Goal: Complete application form

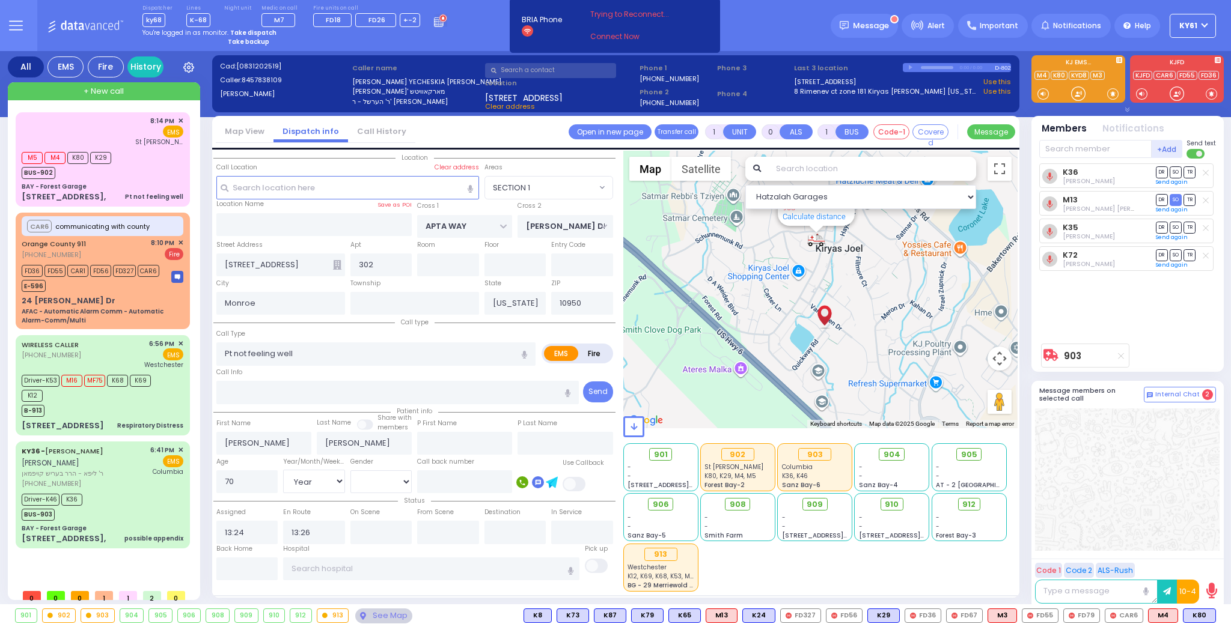
select select "SECTION 1"
select select "Year"
select select "[DEMOGRAPHIC_DATA]"
click at [173, 518] on div "Driver-K46 K36 BUS-903" at bounding box center [103, 506] width 162 height 30
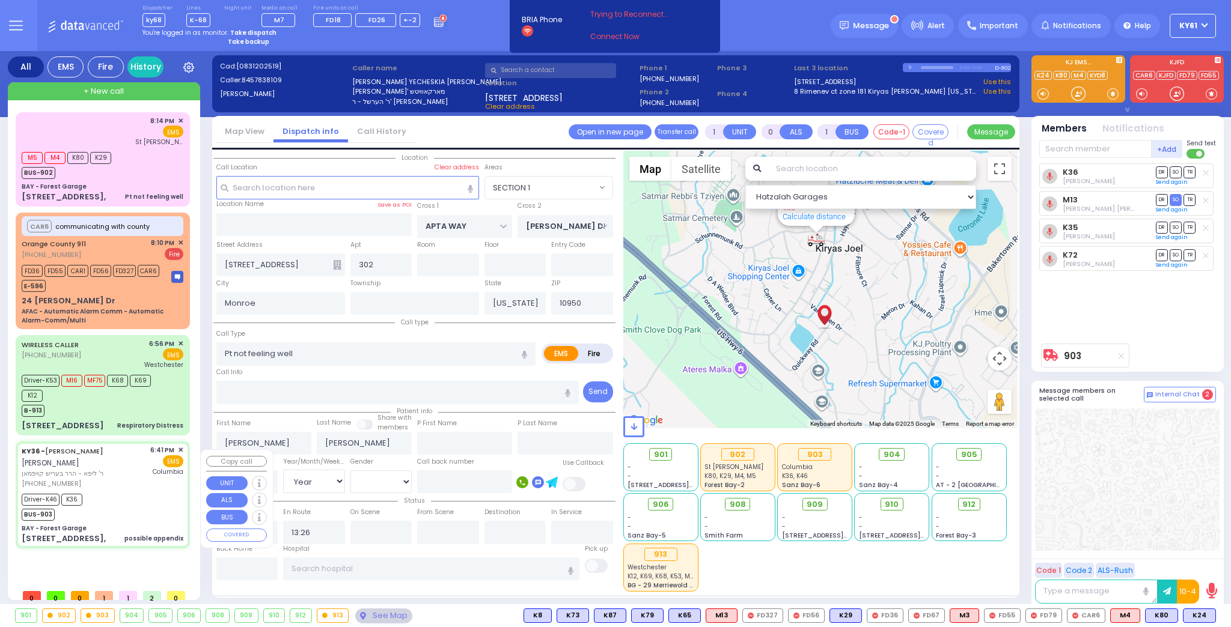
type input "6"
select select
type input "possible appendix"
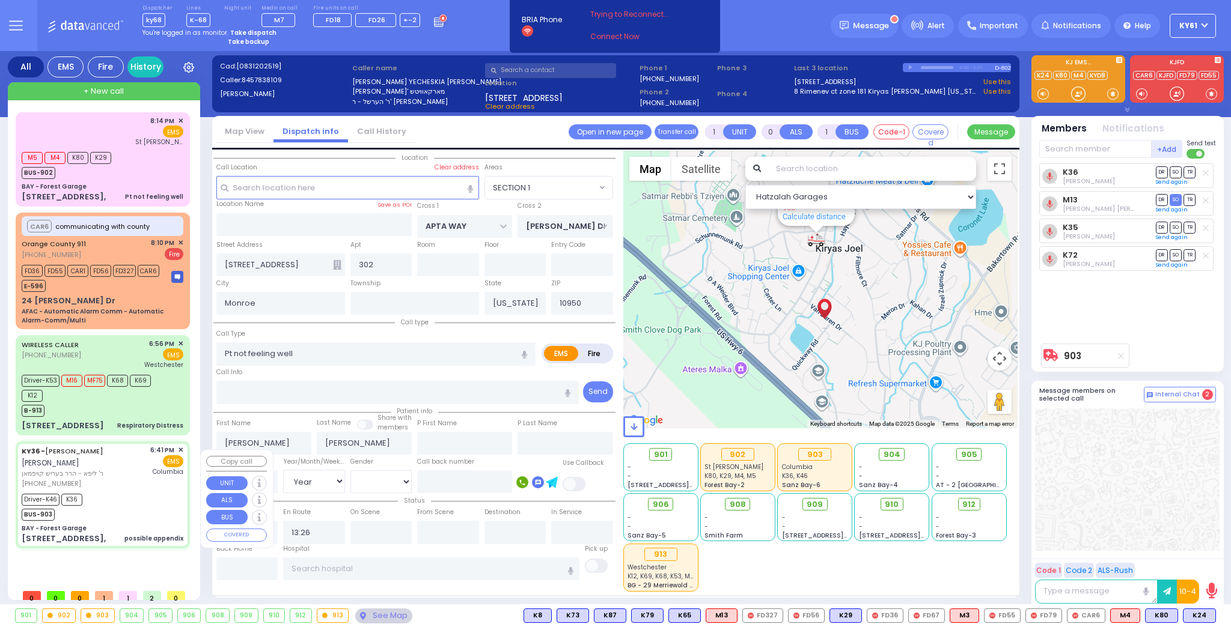
radio input "true"
type input "[PERSON_NAME]"
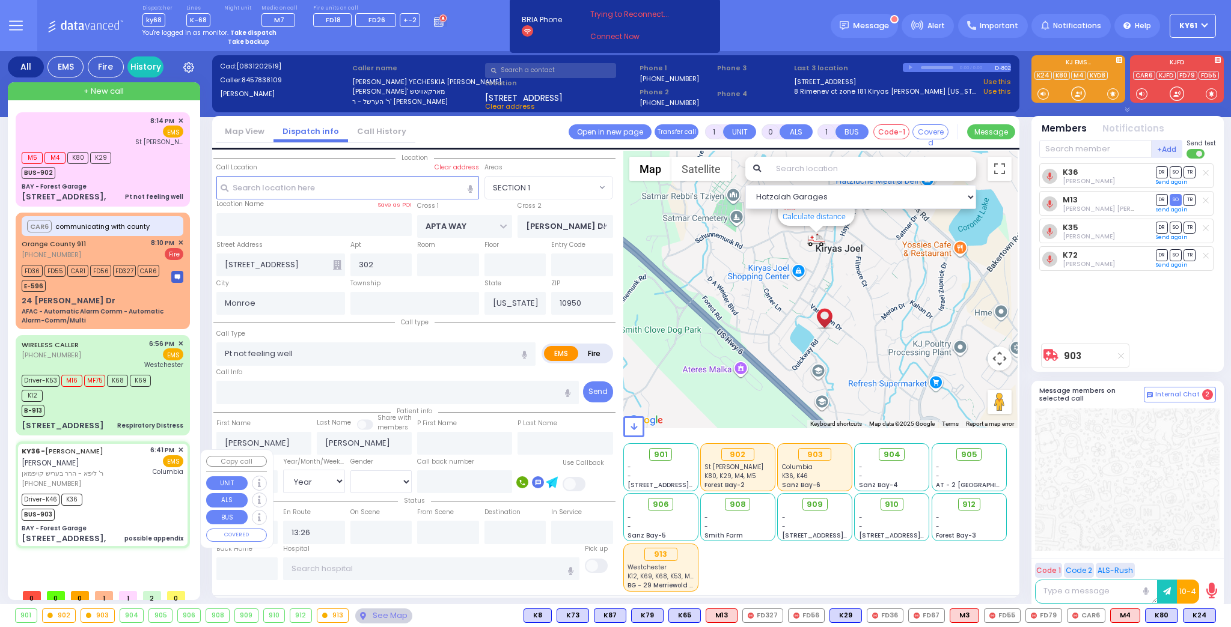
type input "7"
select select "Year"
select select "[DEMOGRAPHIC_DATA]"
type input "18:41"
type input "18:43"
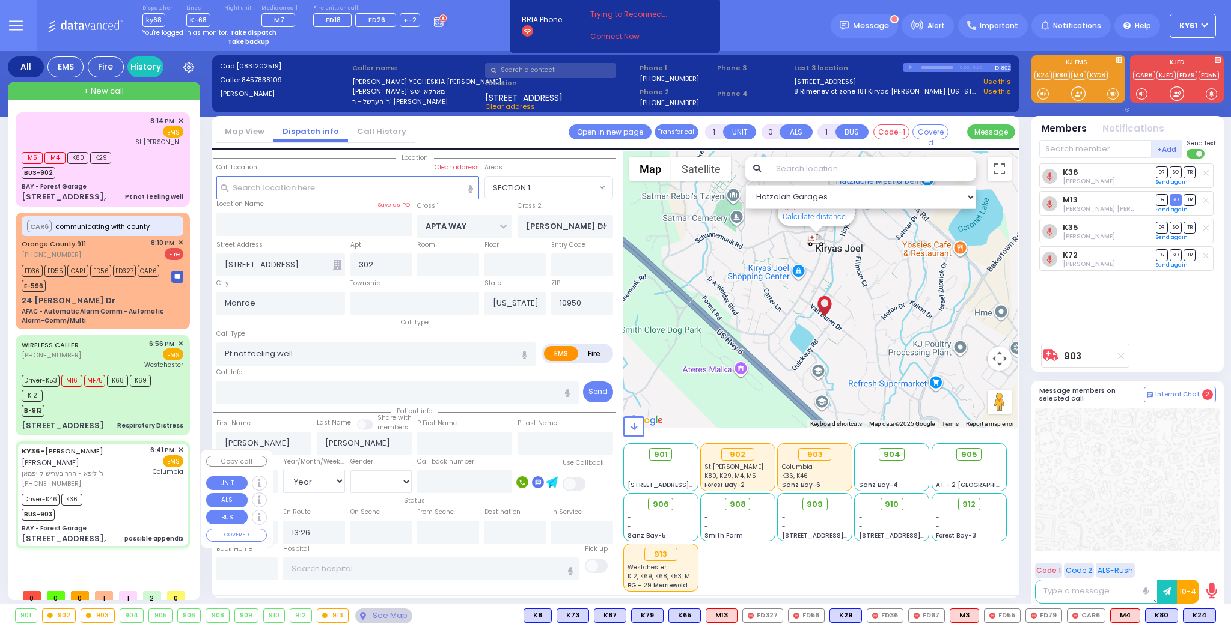
type input "18:45"
type input "19:02"
type input "20:06"
type input "21:00"
type input "[US_STATE][GEOGRAPHIC_DATA]- [GEOGRAPHIC_DATA]"
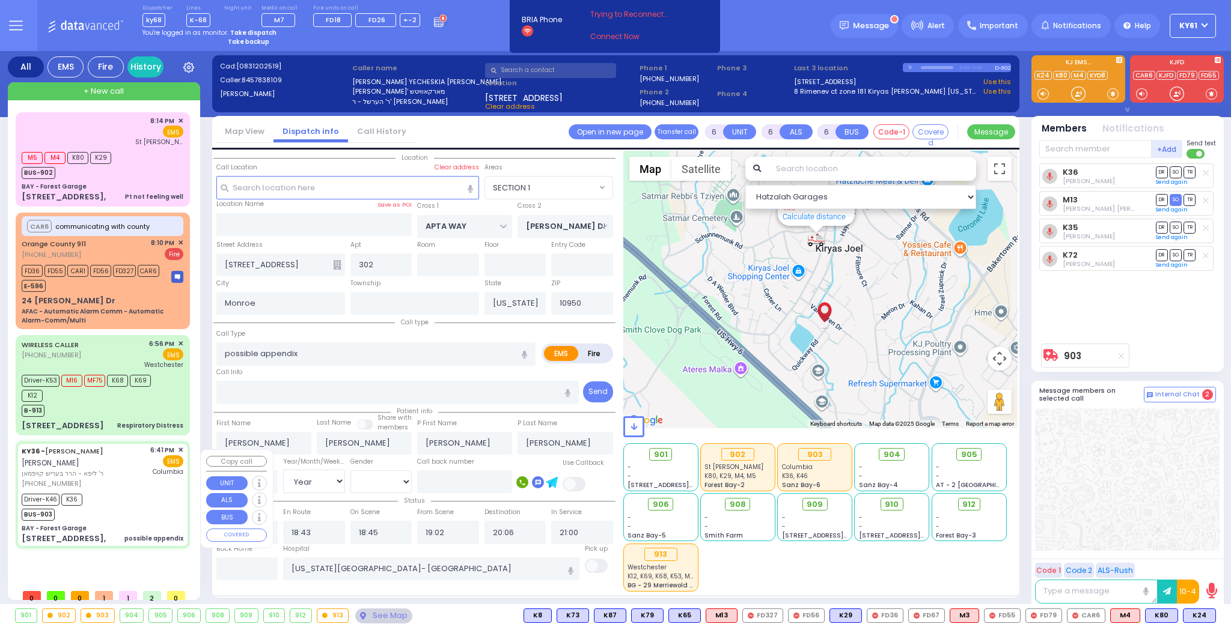
select select "Hatzalah Garages"
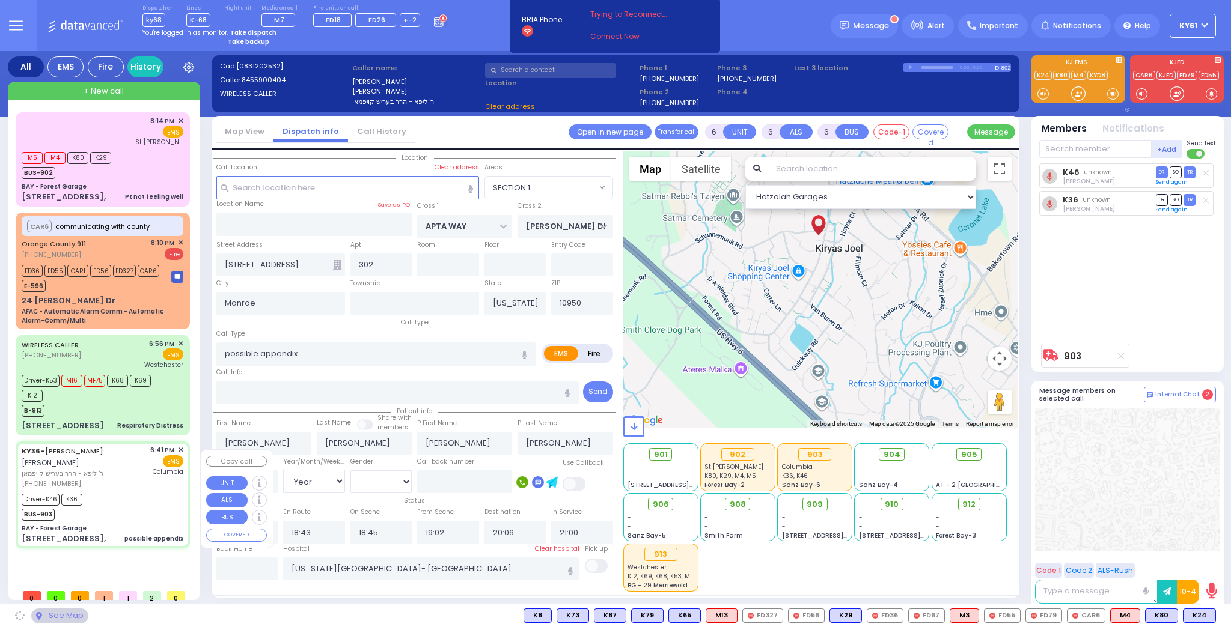
type input "BAY - Forest Garage"
type input "SANZ COURT"
type input "HAYES COURT"
type input "[STREET_ADDRESS],"
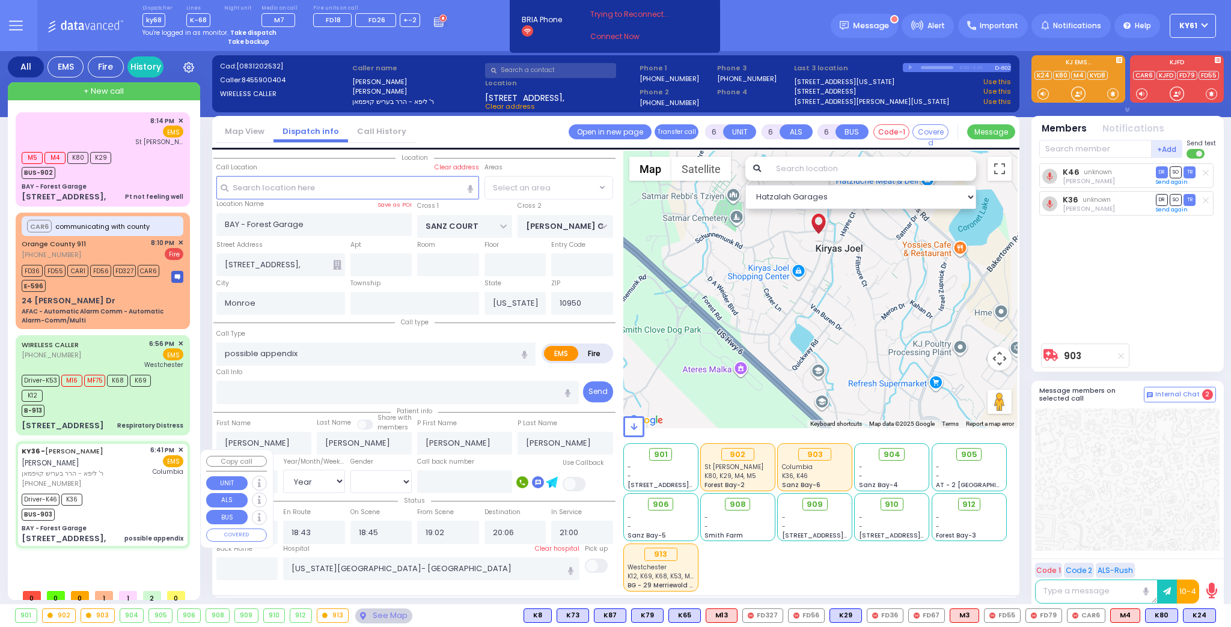
select select "SECTION 2"
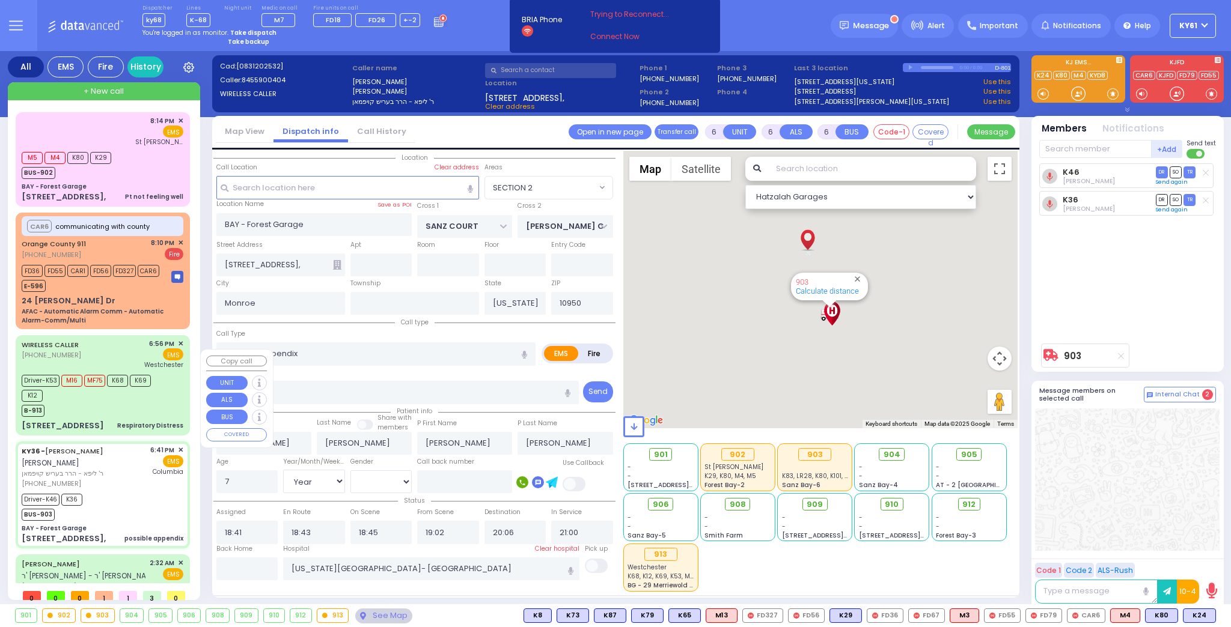
click at [132, 402] on div "Driver-K53 M16 MF75 K68 K69 K12" at bounding box center [97, 387] width 150 height 30
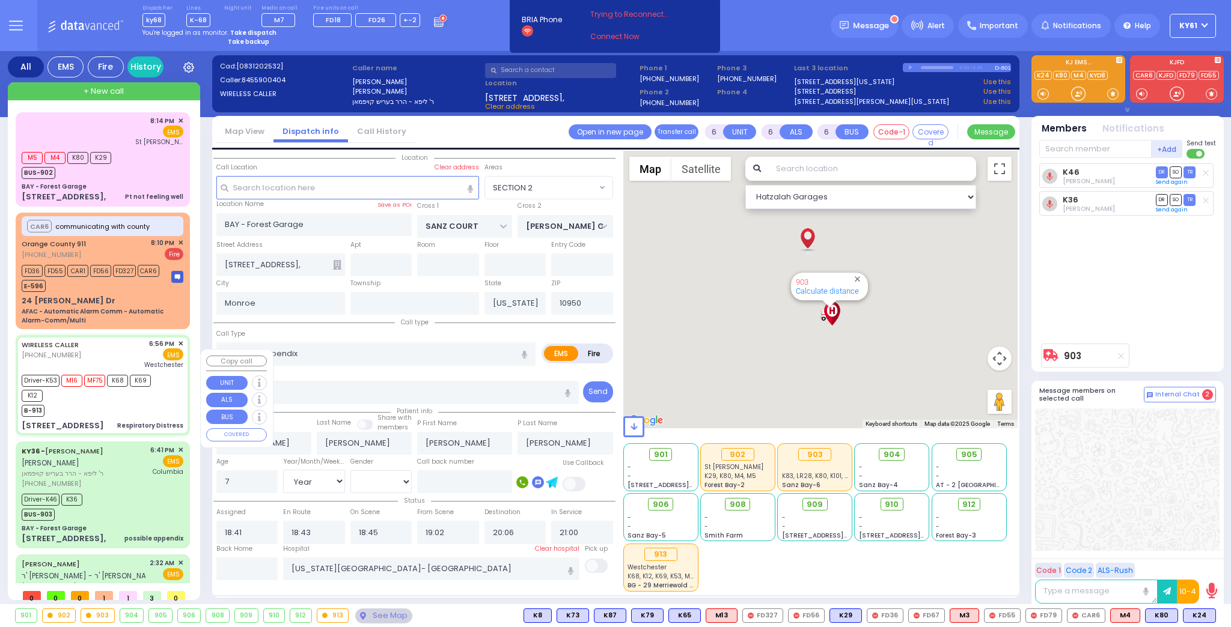
select select
type input "Respiratory Distress"
radio input "true"
type input "Wolf"
type input "Weinstock"
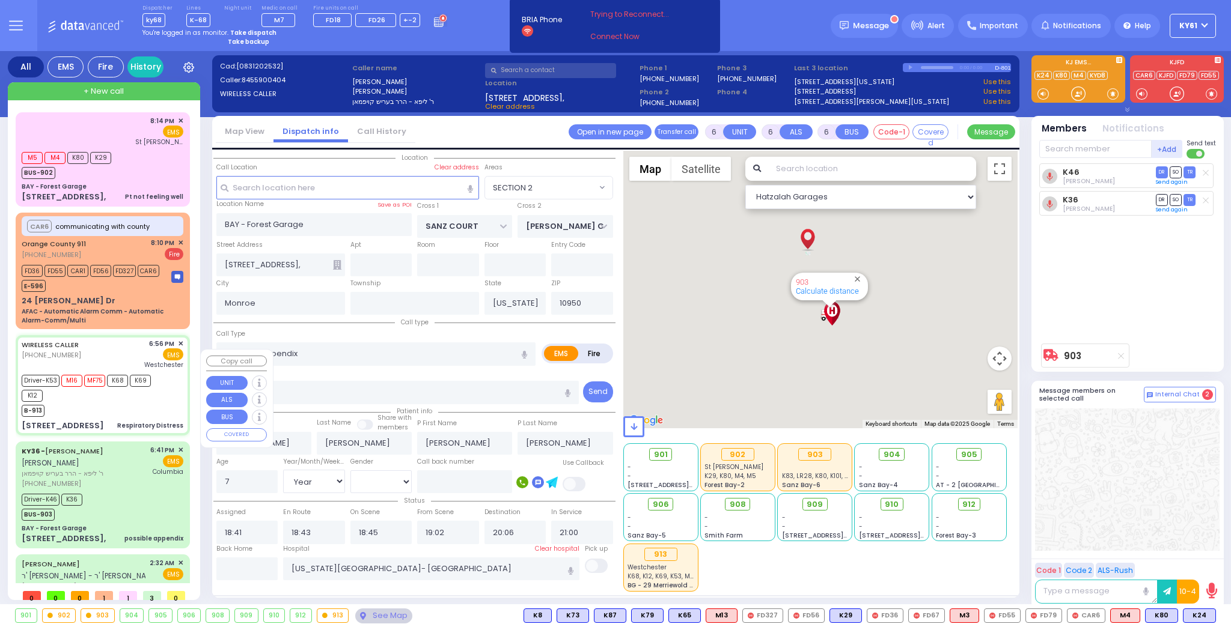
type input "13"
select select "Year"
select select "[DEMOGRAPHIC_DATA]"
type input "18:56"
type input "18:57"
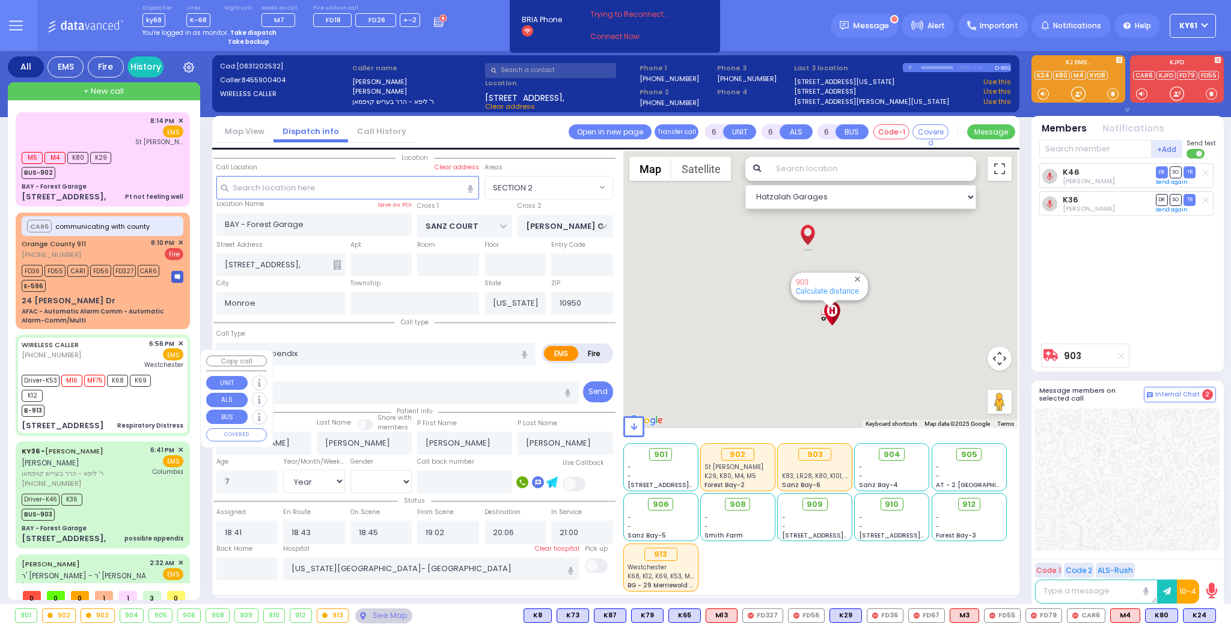
type input "18:59"
type input "19:19"
type input "Westchester Medical Center-Woods Road"
select select "Hatzalah Garages"
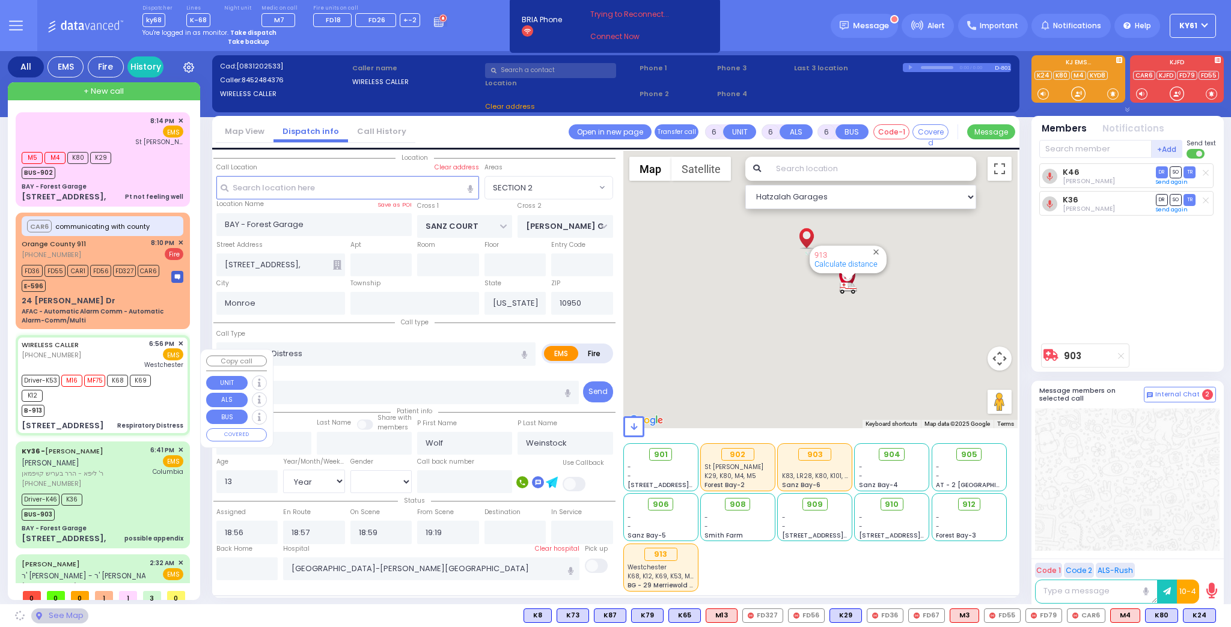
type input "CLIFF COURT"
type input "ROCKY RD"
type input "[STREET_ADDRESS]"
select select "MONROE"
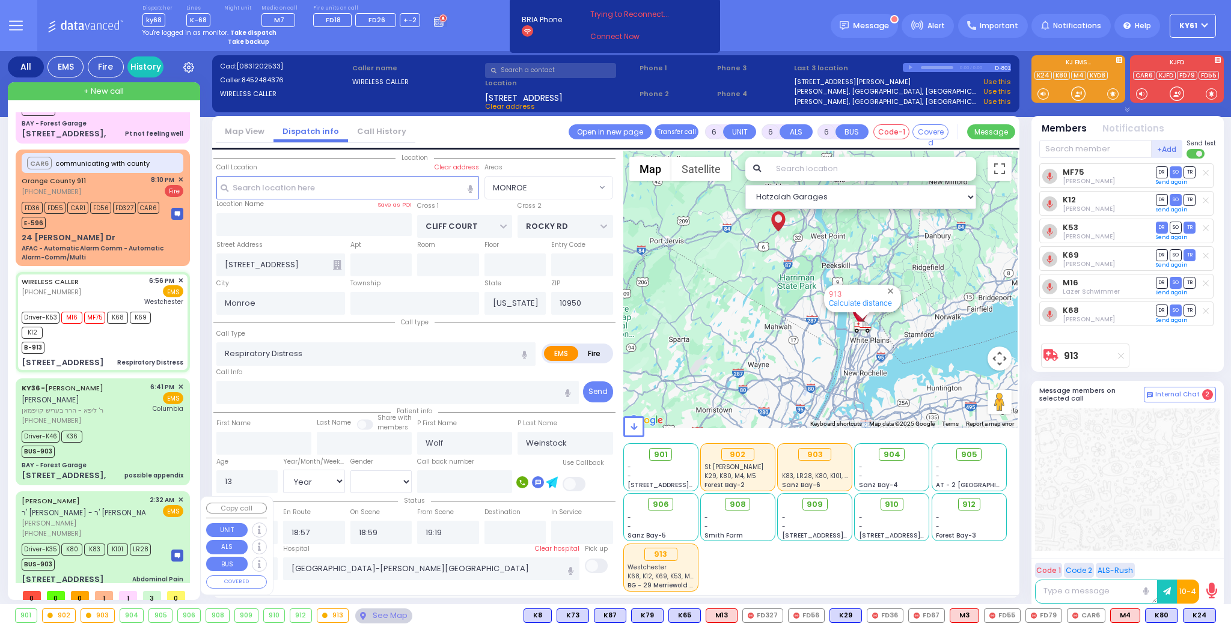
scroll to position [97, 0]
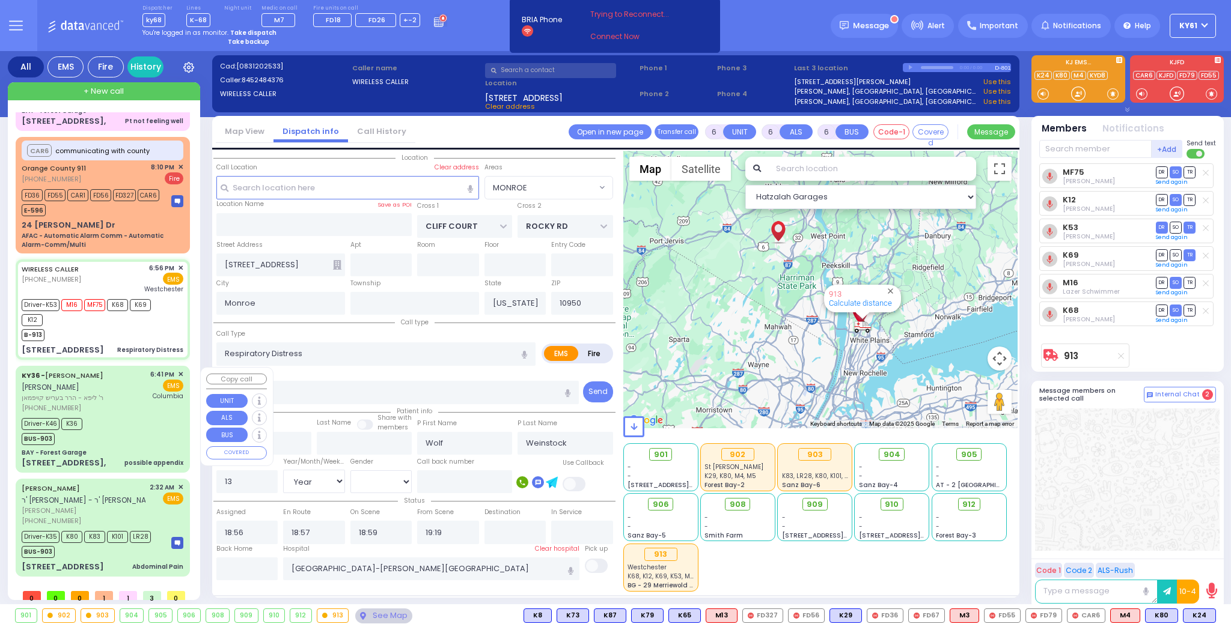
click at [133, 433] on div "Driver-K46 K36 BUS-903" at bounding box center [103, 430] width 162 height 30
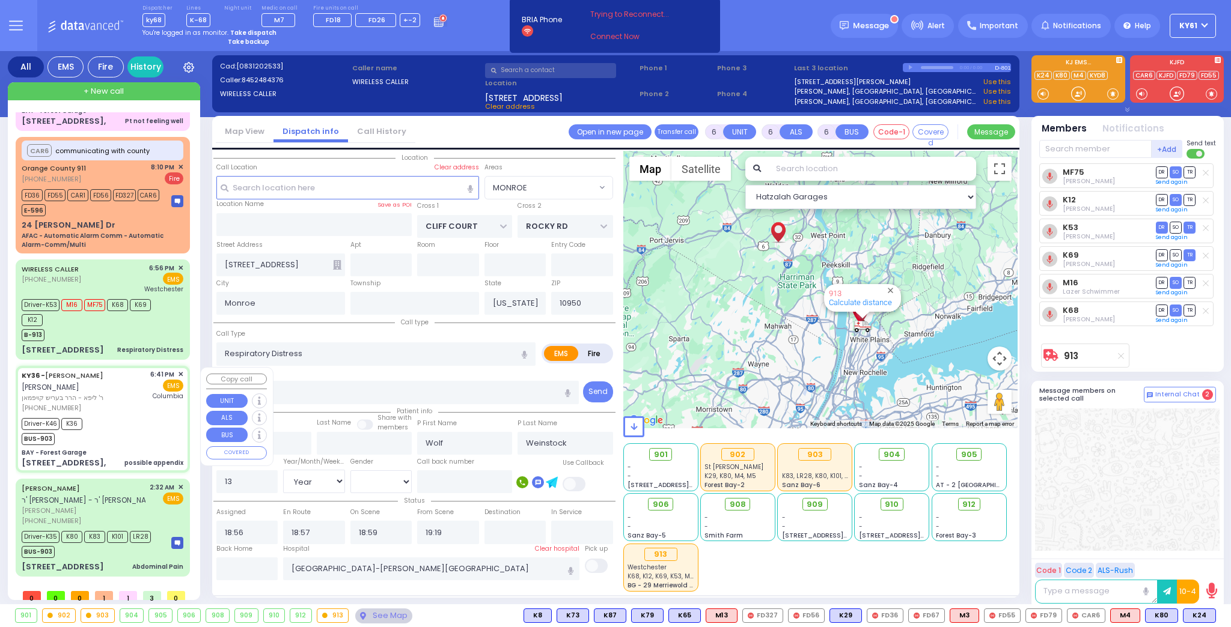
select select
type input "possible appendix"
radio input "true"
type input "[PERSON_NAME]"
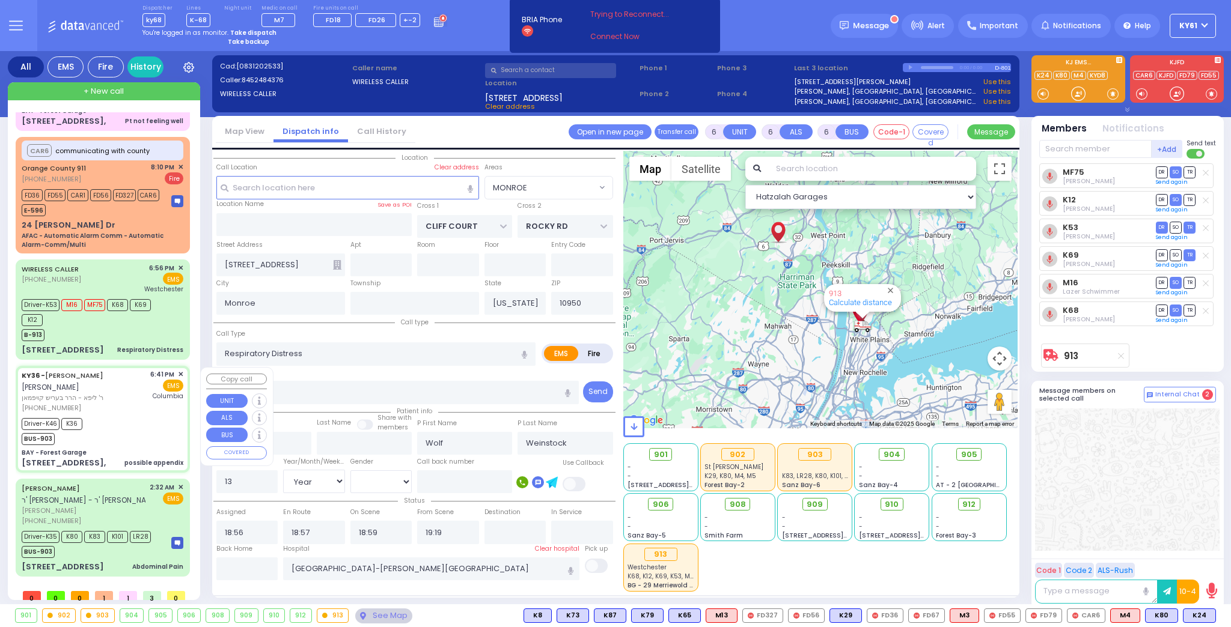
type input "[PERSON_NAME]"
type input "7"
select select "Year"
select select "[DEMOGRAPHIC_DATA]"
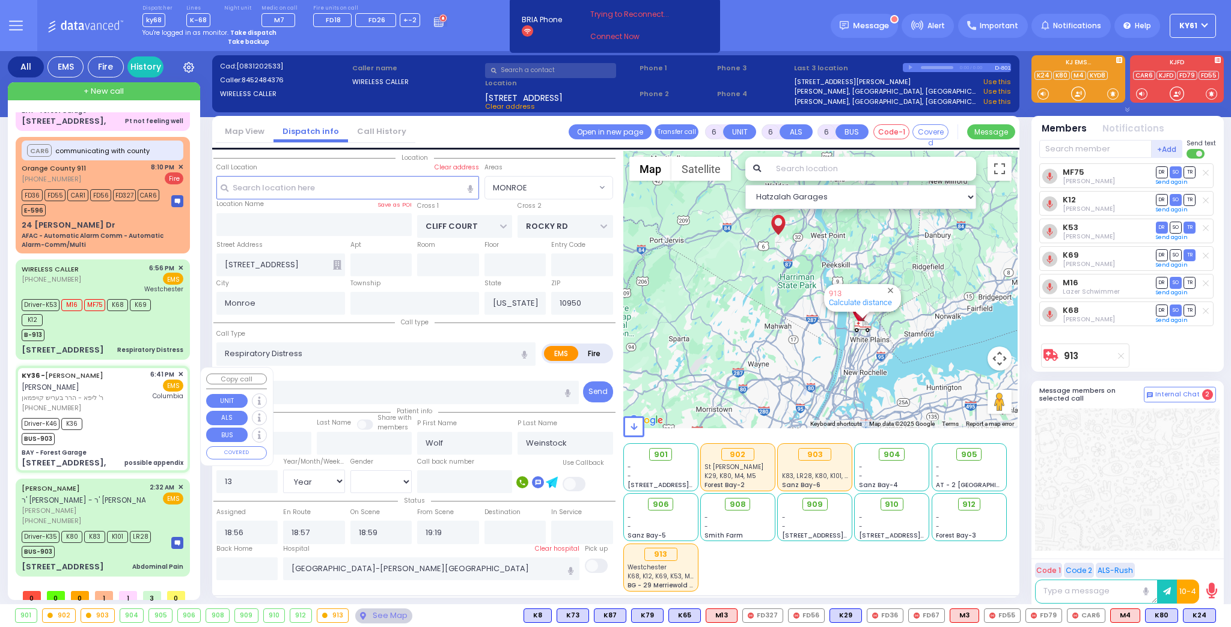
type input "18:41"
type input "18:43"
type input "18:45"
type input "19:02"
type input "20:06"
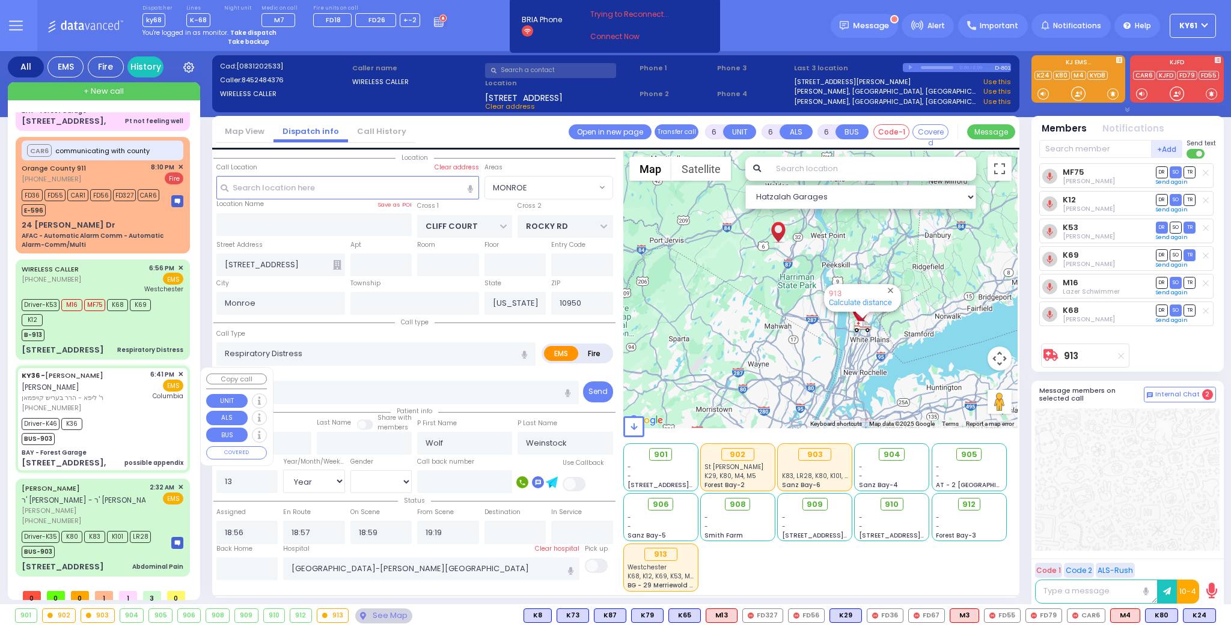
type input "21:00"
type input "[US_STATE][GEOGRAPHIC_DATA]- [GEOGRAPHIC_DATA]"
select select "Hatzalah Garages"
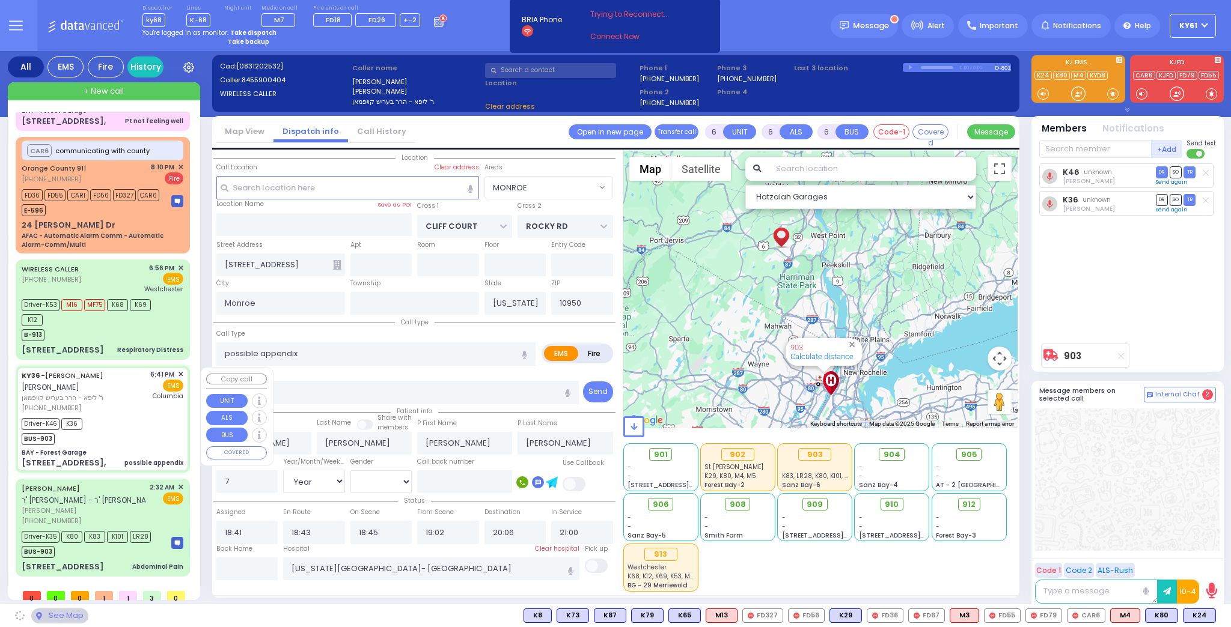
type input "BAY - Forest Garage"
type input "SANZ COURT"
type input "HAYES COURT"
type input "[STREET_ADDRESS],"
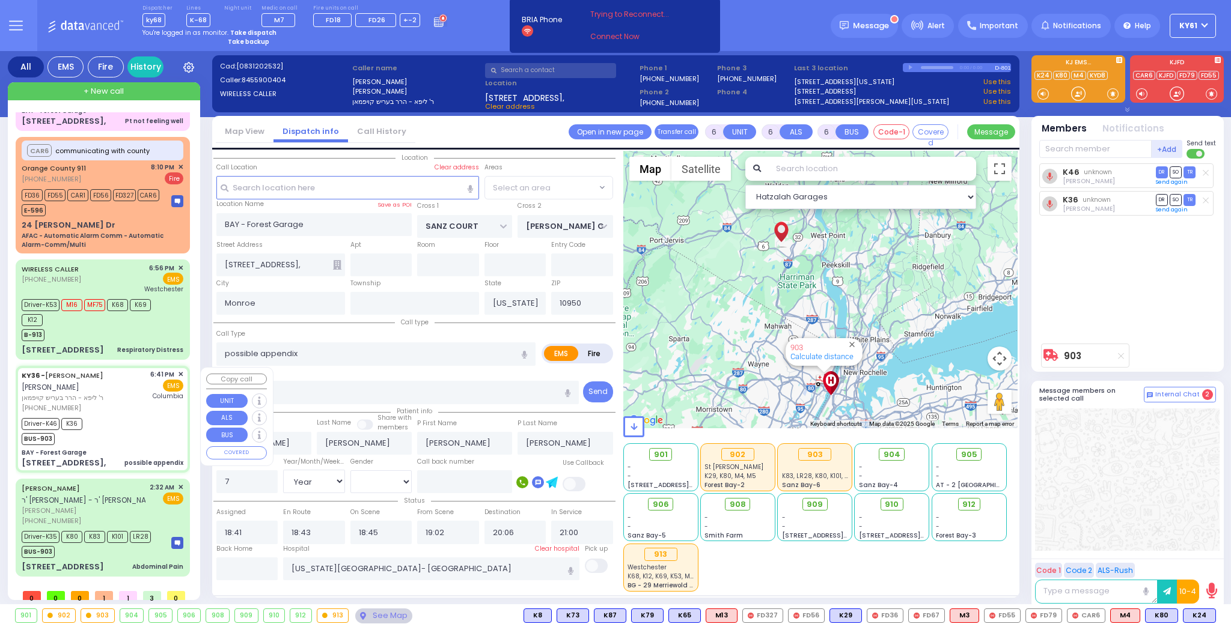
select select "SECTION 2"
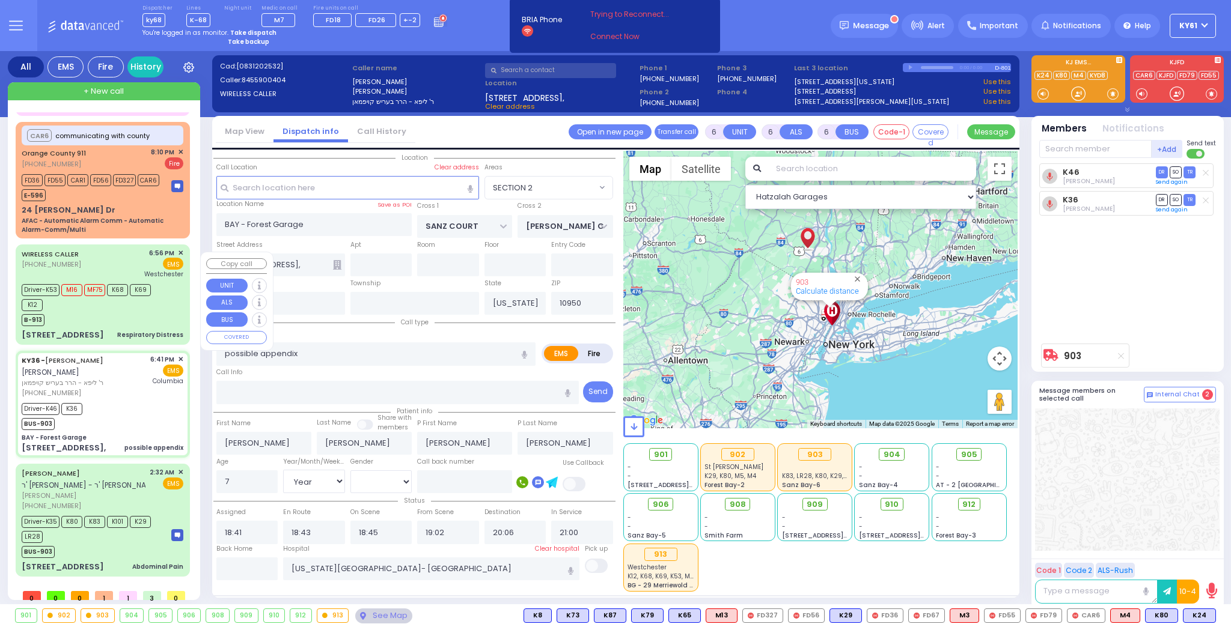
click at [145, 326] on div "B-913" at bounding box center [97, 318] width 150 height 15
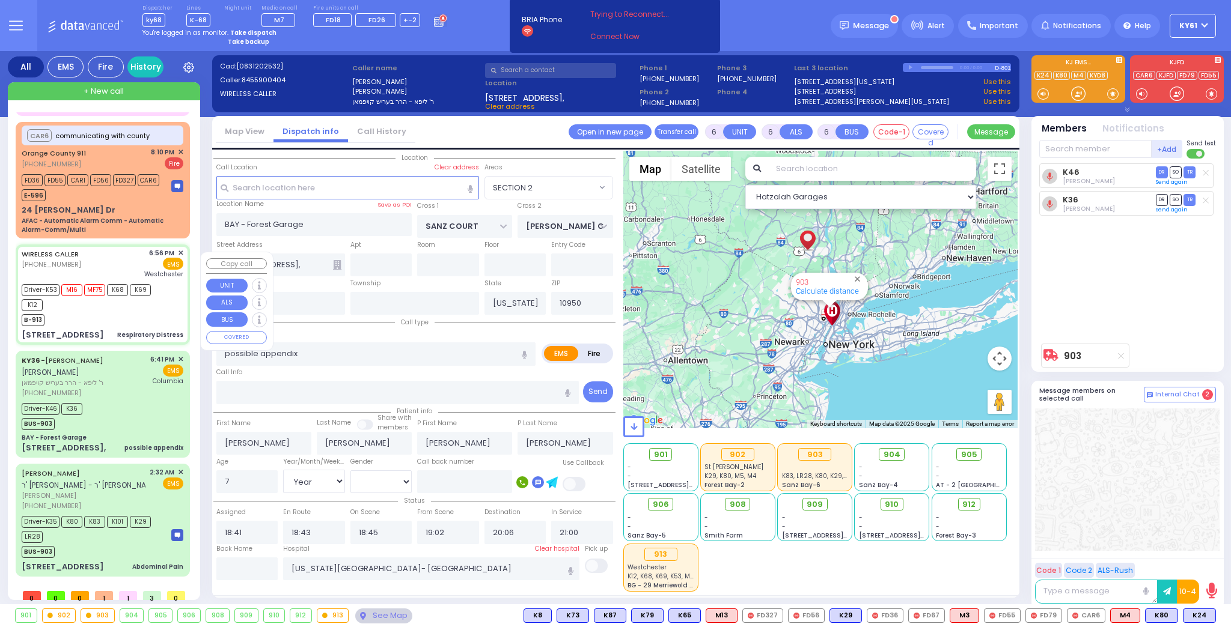
select select
type input "Respiratory Distress"
radio input "true"
type input "Wolf"
type input "Weinstock"
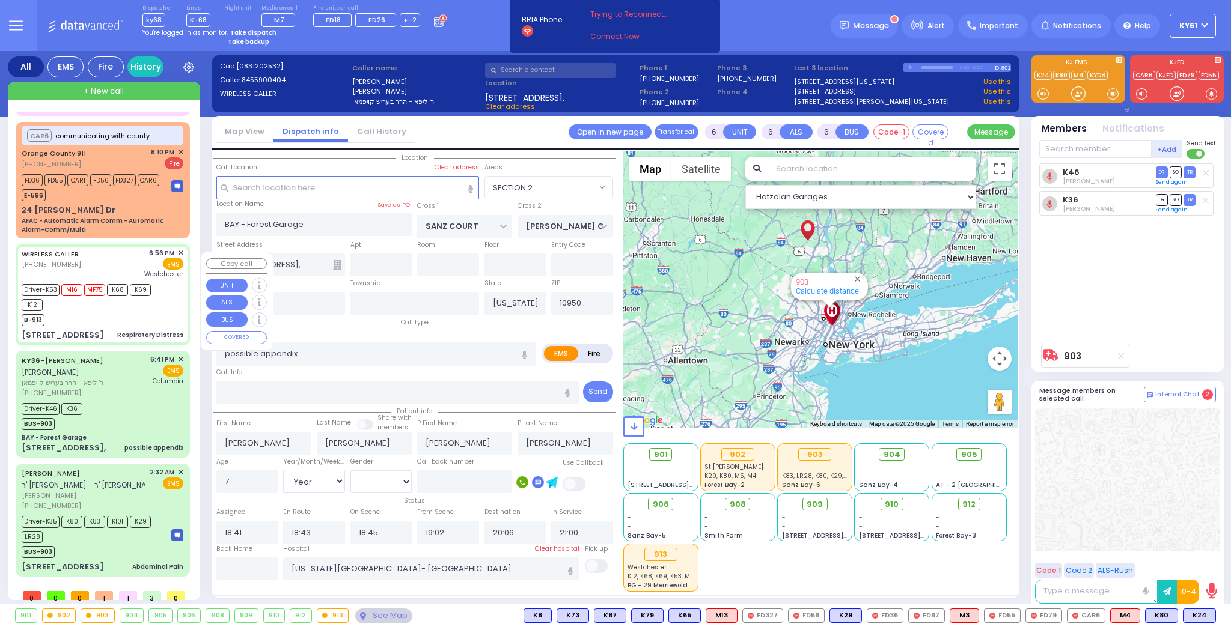
type input "13"
select select "Year"
select select "[DEMOGRAPHIC_DATA]"
type input "18:56"
type input "18:57"
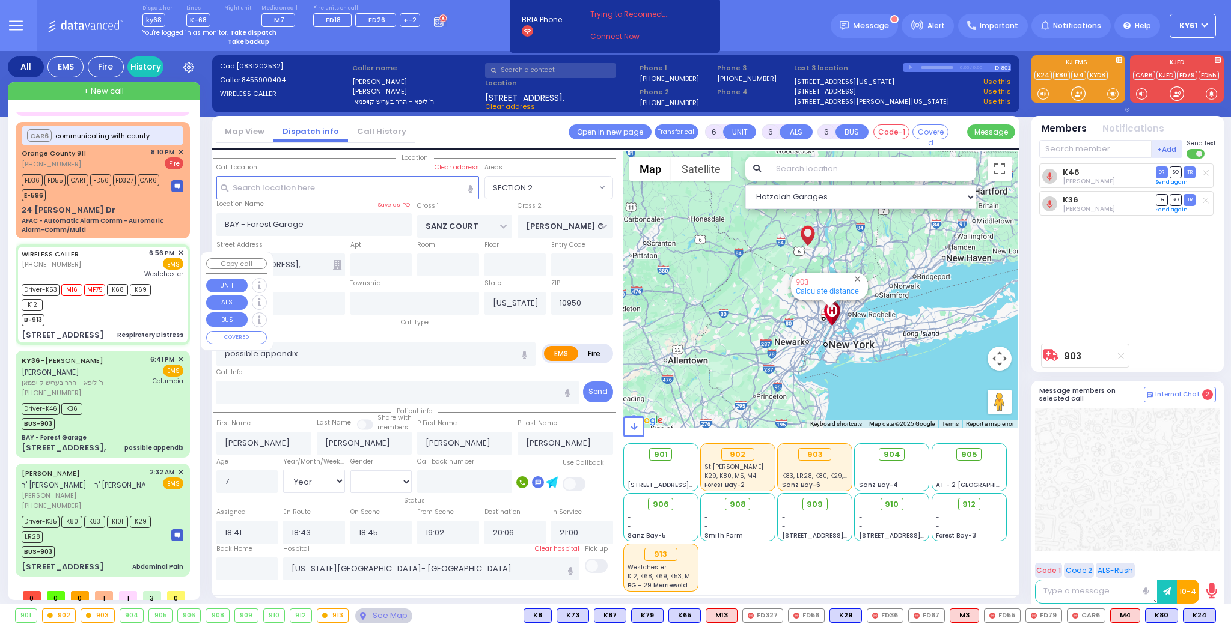
type input "18:59"
type input "19:19"
type input "Westchester Medical Center-Woods Road"
select select "Hatzalah Garages"
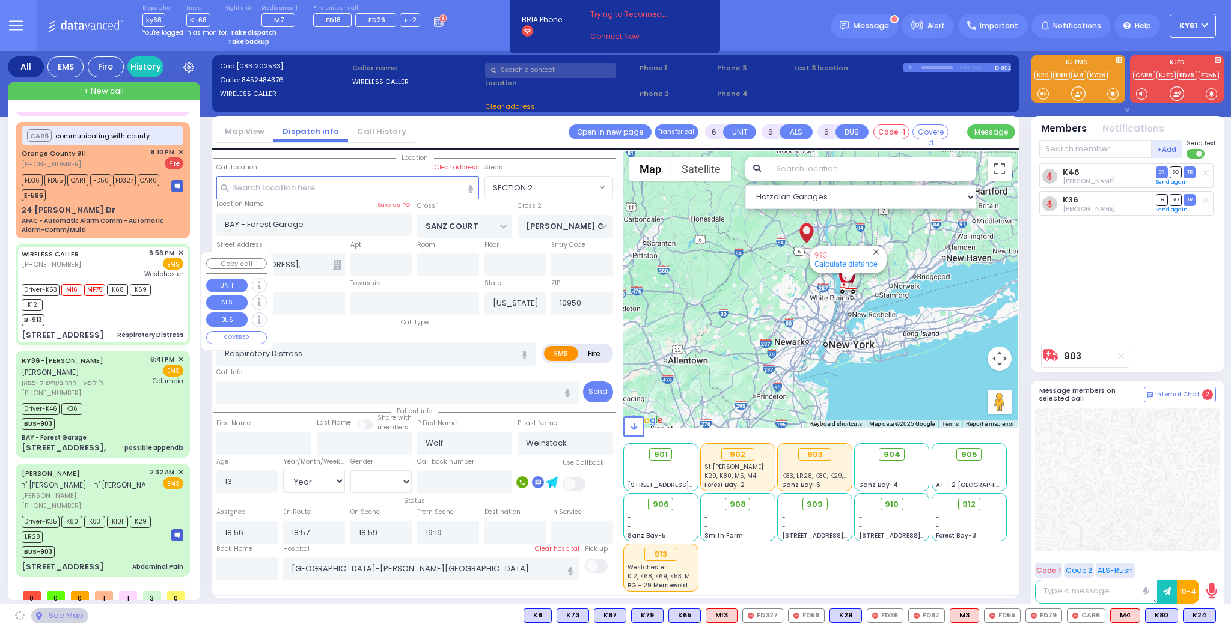
type input "CLIFF COURT"
type input "ROCKY RD"
type input "[STREET_ADDRESS]"
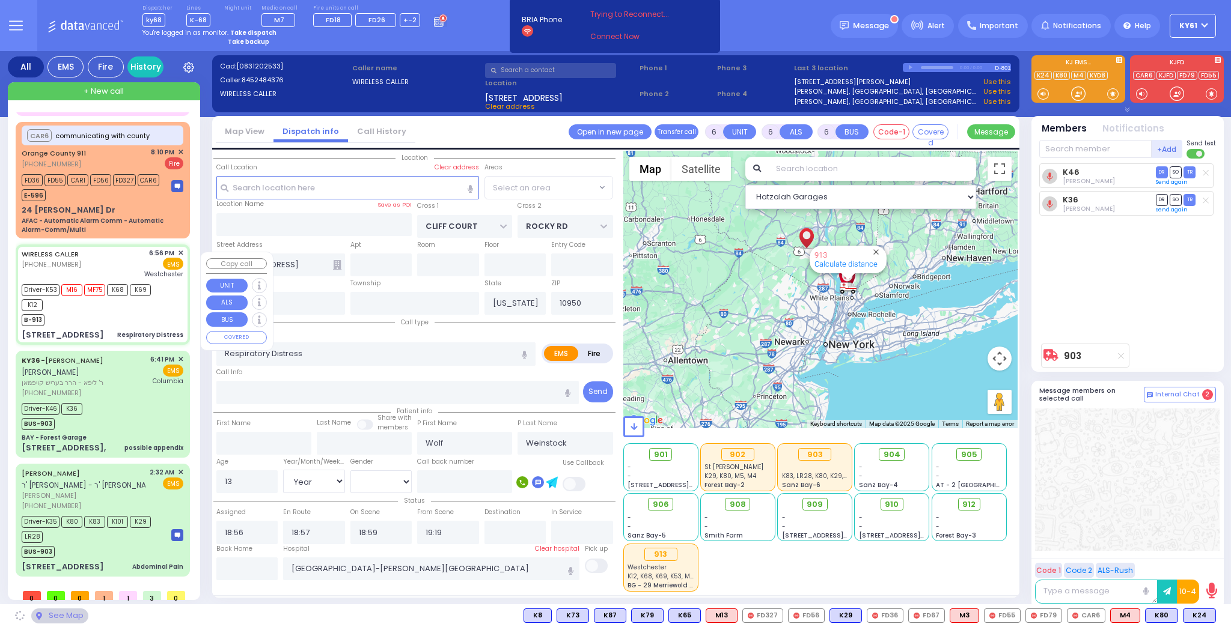
select select "MONROE"
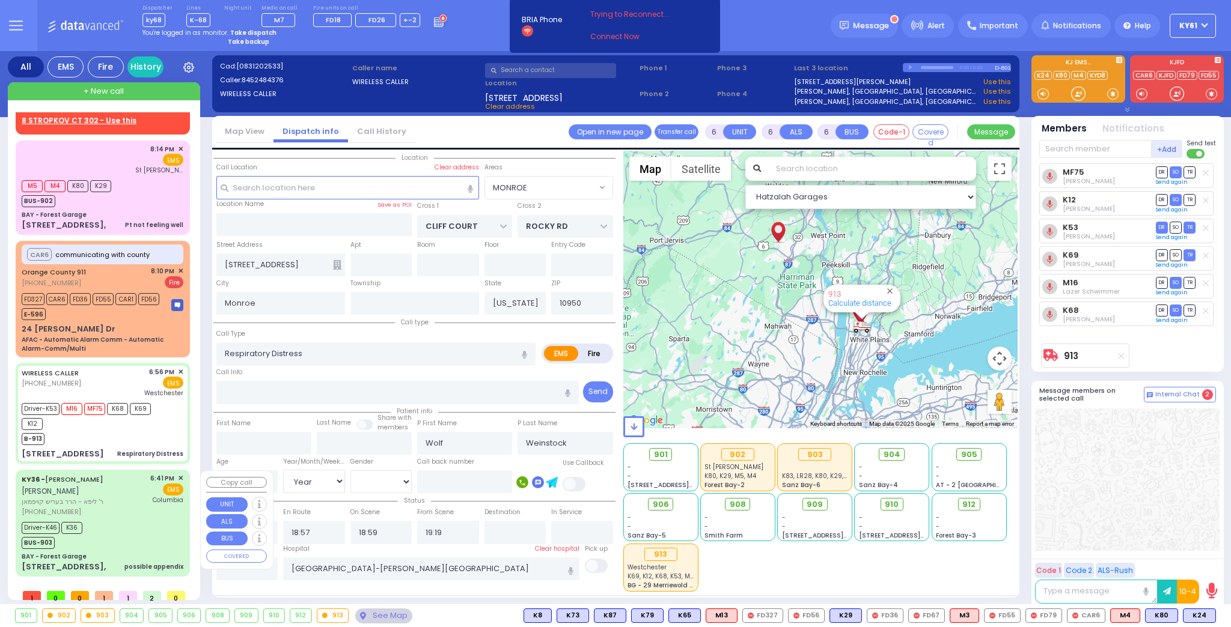
scroll to position [70, 0]
click at [145, 484] on div "KY36 - SHMIEL SHLOME KAUFMAN שמואל שלמה קויפמאן ר' ליפא - הרר בעריש קויפמאן (84…" at bounding box center [103, 495] width 162 height 43
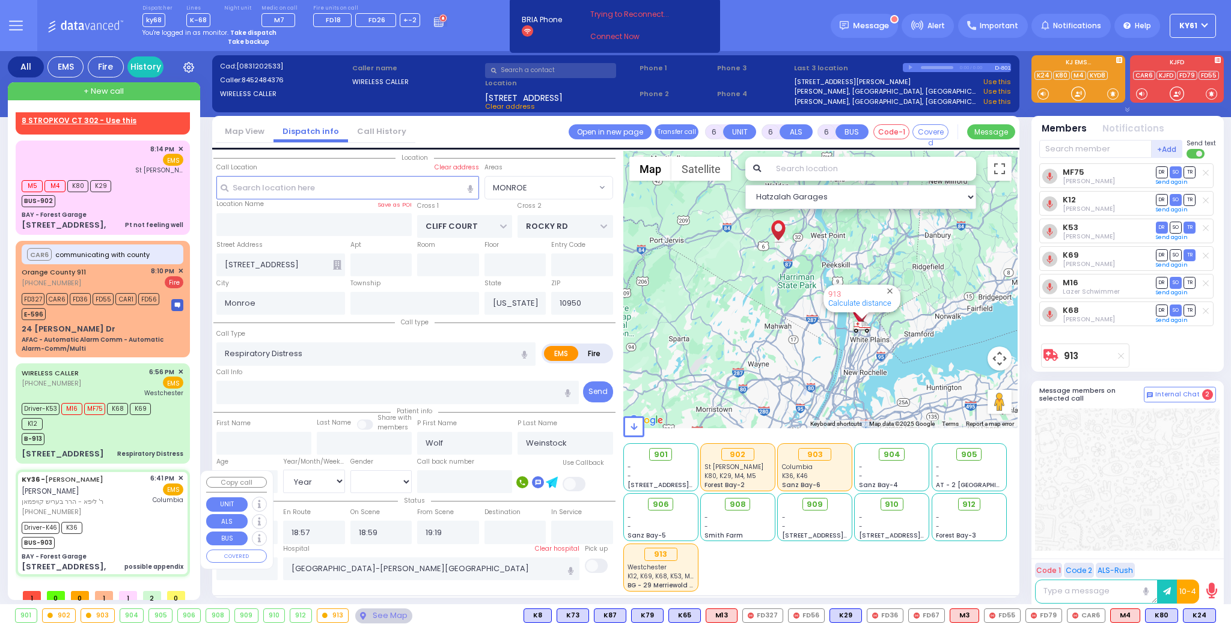
select select
type input "possible appendix"
radio input "true"
type input "[PERSON_NAME]"
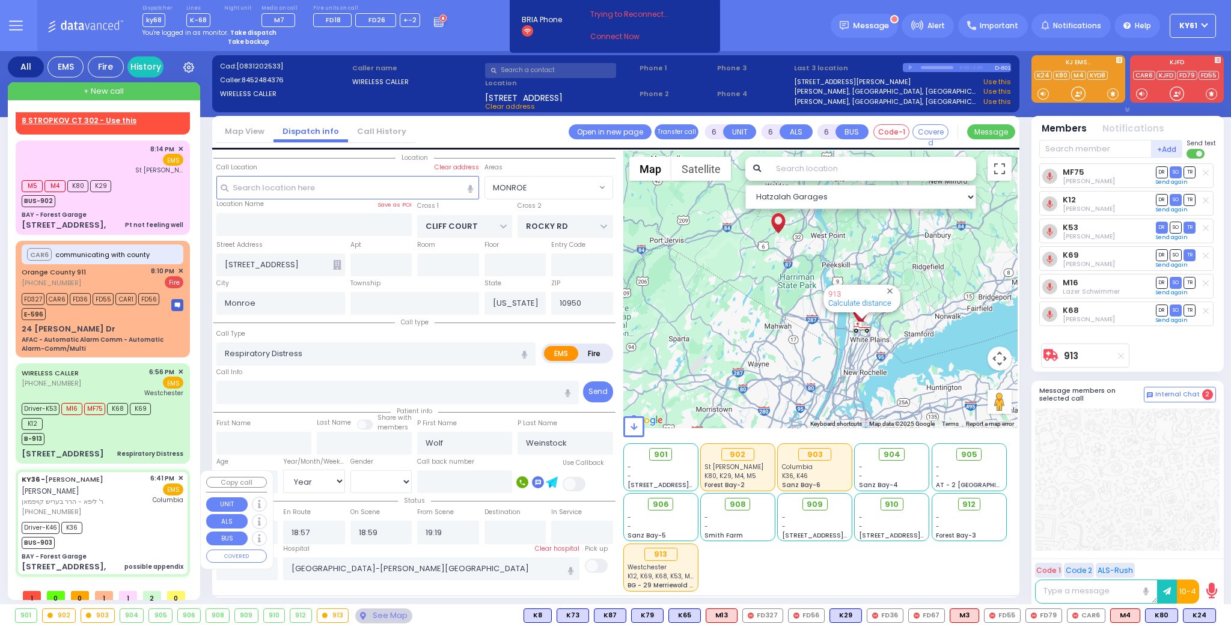
type input "[PERSON_NAME]"
type input "7"
select select "Year"
select select "[DEMOGRAPHIC_DATA]"
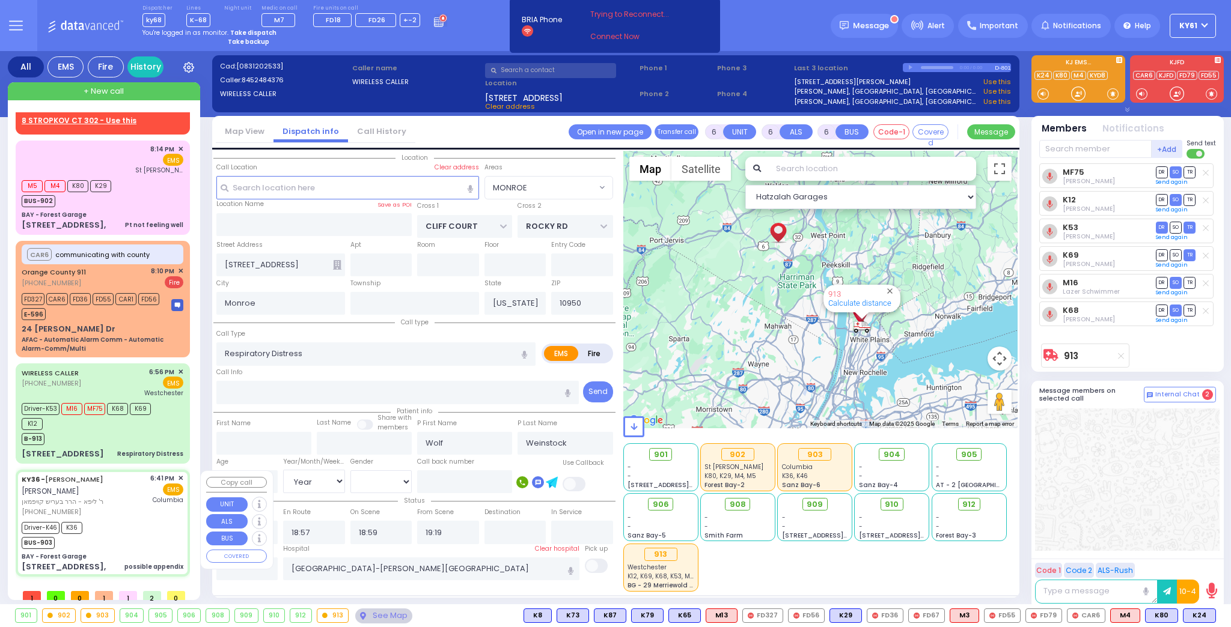
type input "18:41"
type input "18:43"
type input "18:45"
type input "19:02"
type input "20:06"
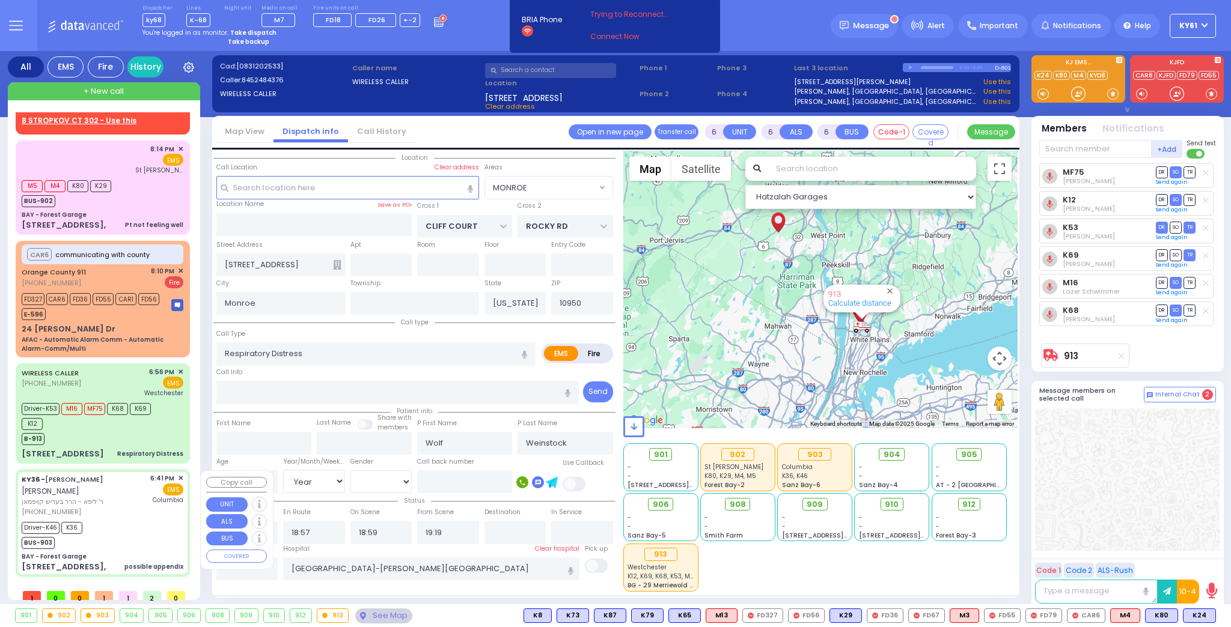
type input "21:00"
type input "[US_STATE][GEOGRAPHIC_DATA]- [GEOGRAPHIC_DATA]"
select select "Hatzalah Garages"
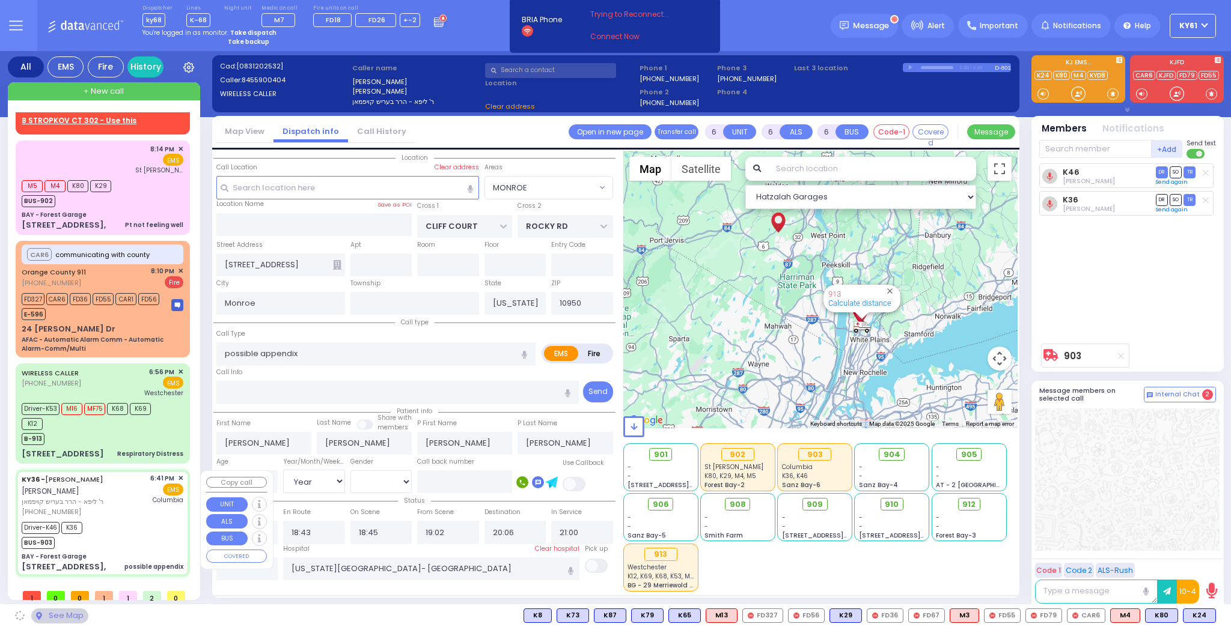
type input "BAY - Forest Garage"
type input "SANZ COURT"
type input "HAYES COURT"
type input "[STREET_ADDRESS],"
select select "SECTION 2"
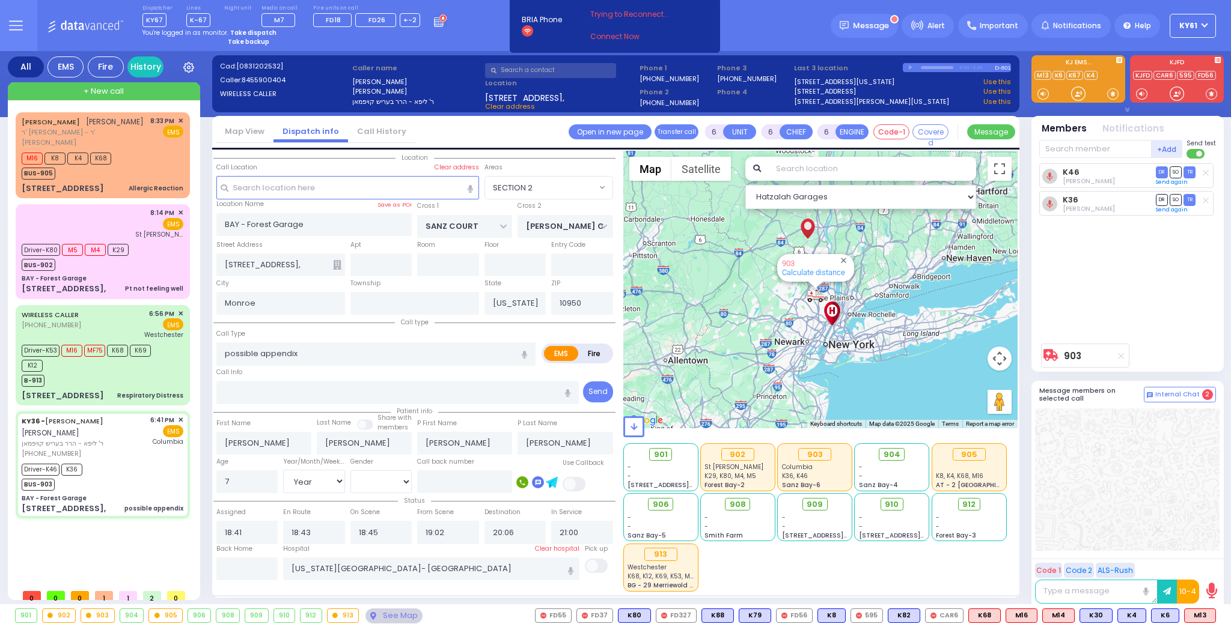
scroll to position [0, 0]
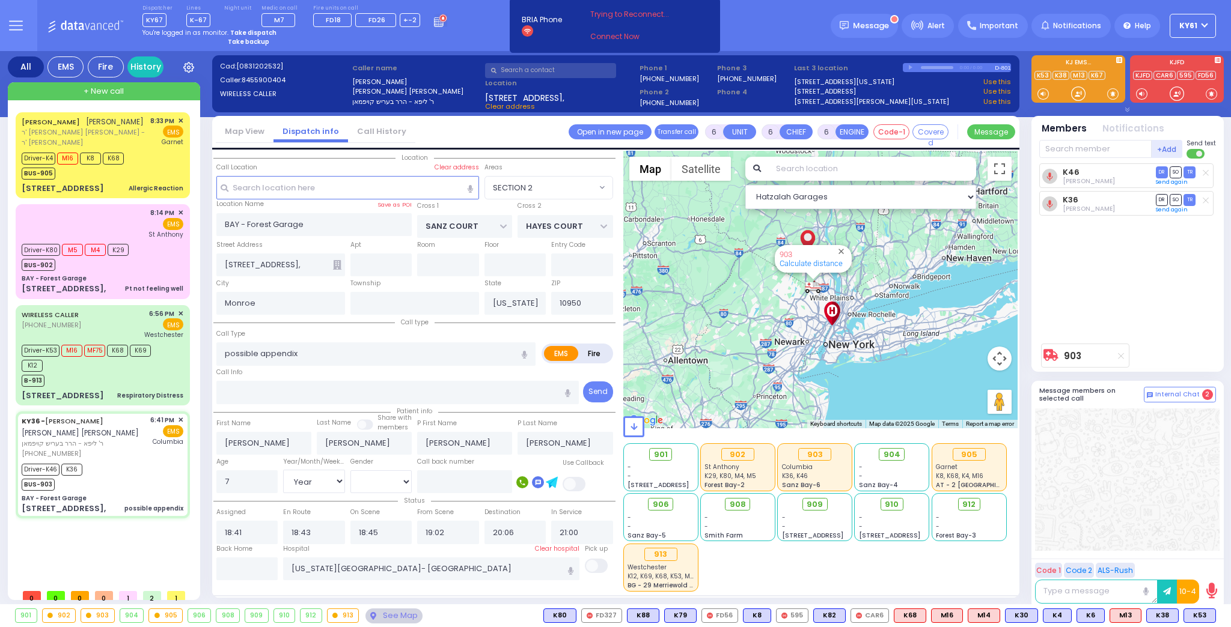
select select "SECTION 2"
select select "Year"
select select "[DEMOGRAPHIC_DATA]"
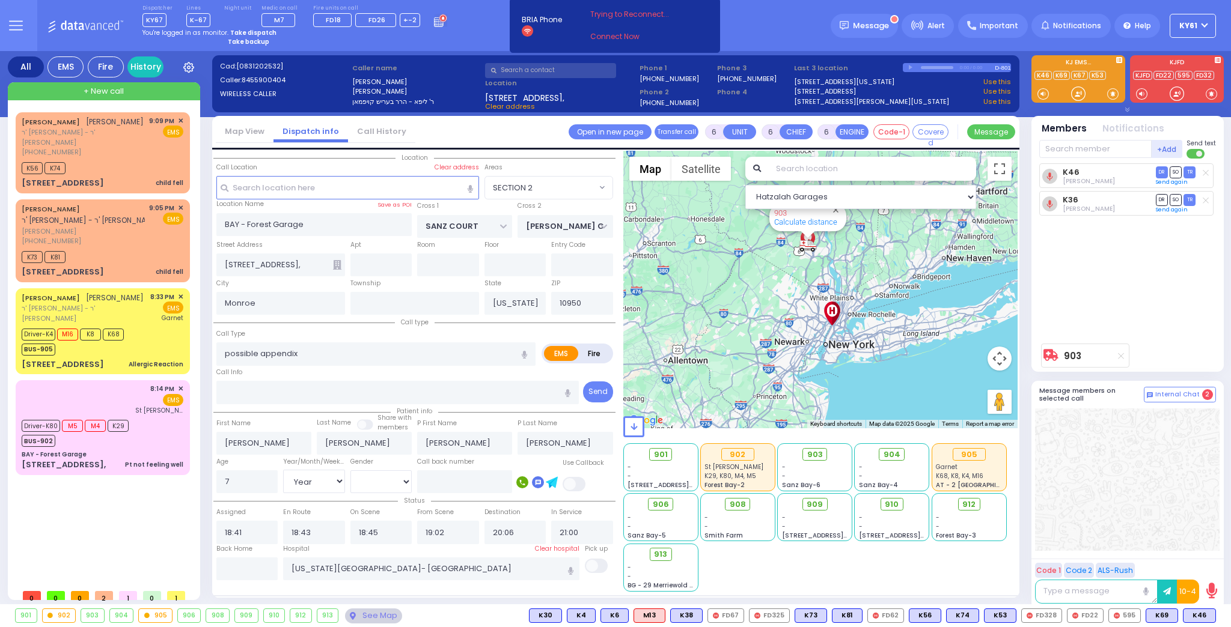
select select "SECTION 2"
select select "Year"
select select "[DEMOGRAPHIC_DATA]"
